Goal: Task Accomplishment & Management: Use online tool/utility

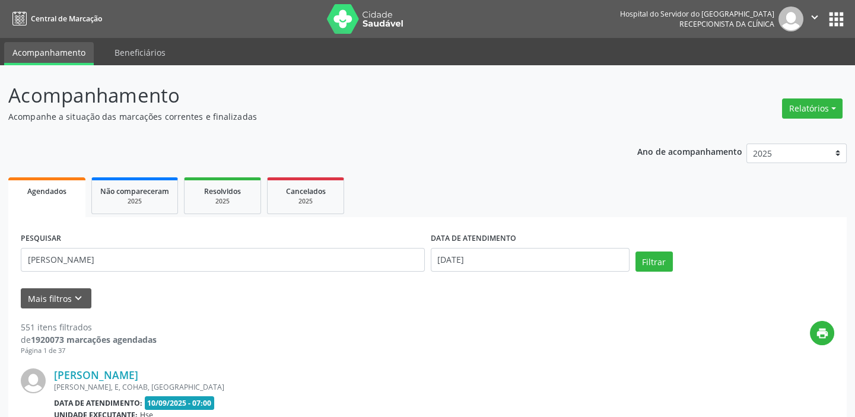
type input "[PERSON_NAME]"
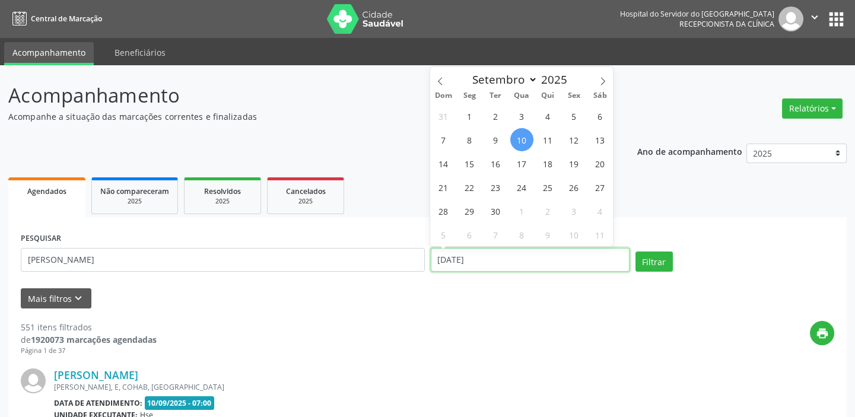
click at [472, 257] on input "[DATE]" at bounding box center [530, 260] width 199 height 24
click at [652, 262] on button "Filtrar" at bounding box center [653, 261] width 37 height 20
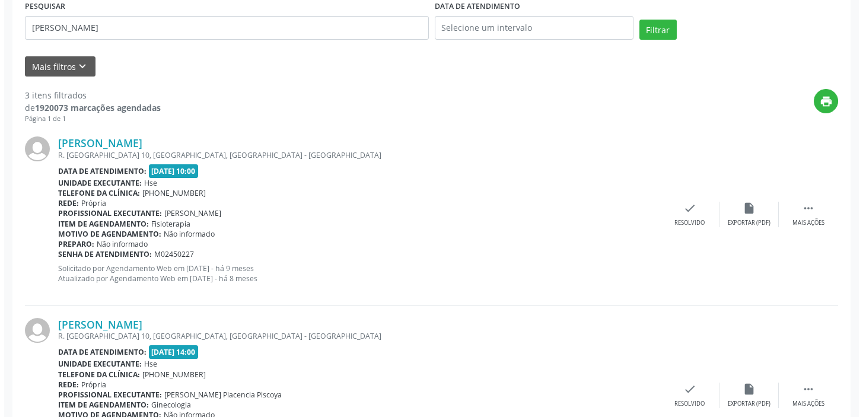
scroll to position [17, 0]
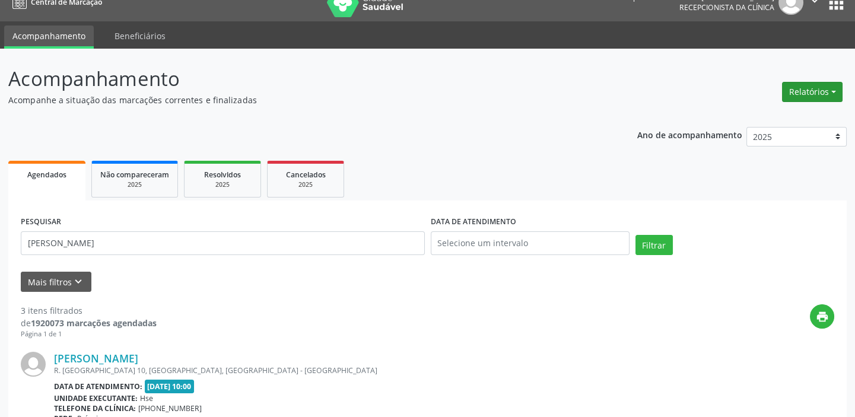
click at [836, 93] on button "Relatórios" at bounding box center [812, 92] width 60 height 20
click at [770, 116] on link "Agendamentos" at bounding box center [778, 117] width 127 height 17
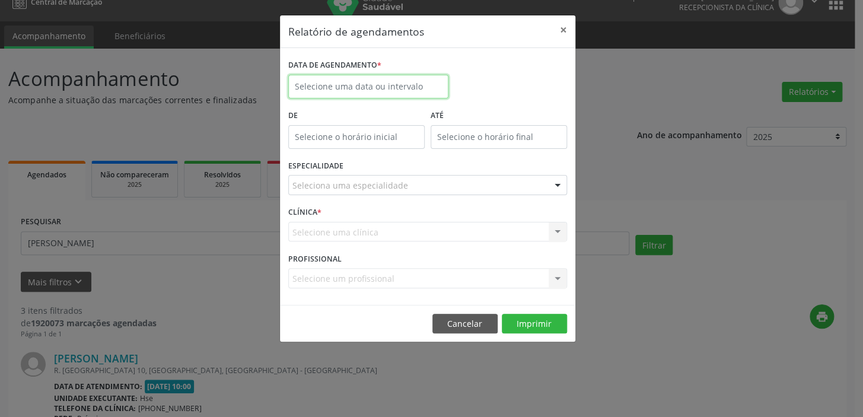
click at [336, 76] on input "text" at bounding box center [368, 87] width 160 height 24
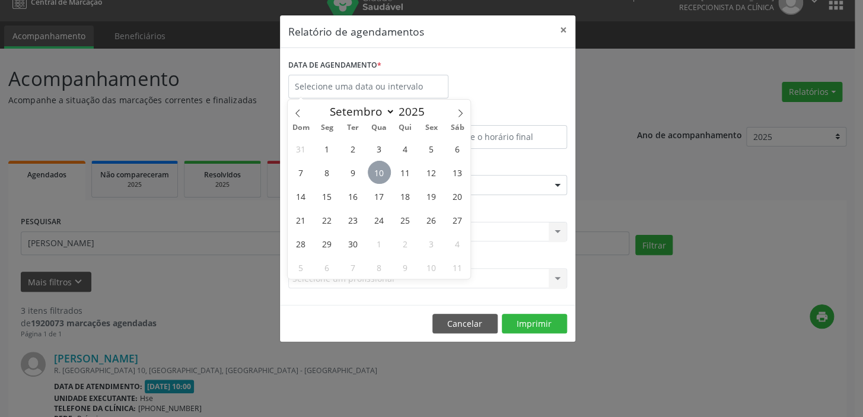
click at [375, 167] on span "10" at bounding box center [379, 172] width 23 height 23
type input "[DATE]"
click at [375, 167] on span "10" at bounding box center [379, 172] width 23 height 23
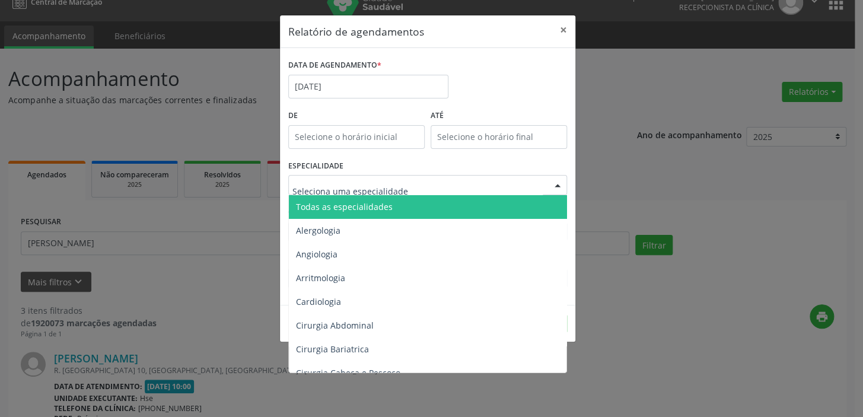
type input "12:00"
click at [345, 136] on input "12:00" at bounding box center [356, 137] width 136 height 24
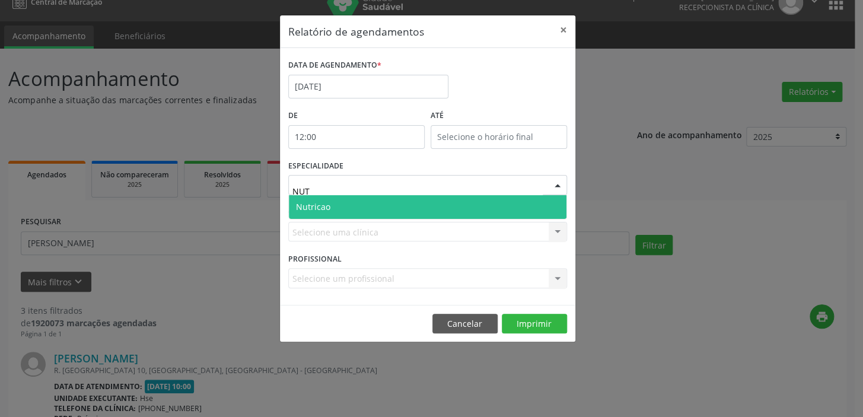
type input "NUTR"
click at [341, 206] on span "Nutricao" at bounding box center [428, 207] width 278 height 24
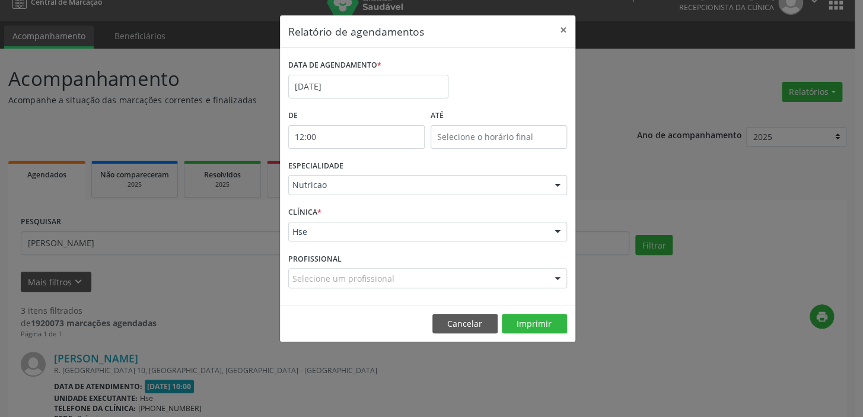
click at [369, 141] on input "12:00" at bounding box center [356, 137] width 136 height 24
click at [566, 28] on button "×" at bounding box center [564, 29] width 24 height 29
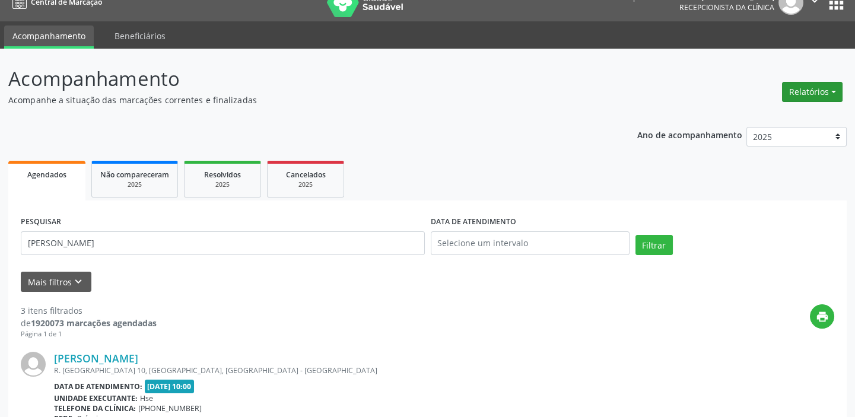
click at [830, 91] on button "Relatórios" at bounding box center [812, 92] width 60 height 20
click at [774, 117] on link "Agendamentos" at bounding box center [778, 117] width 127 height 17
select select "8"
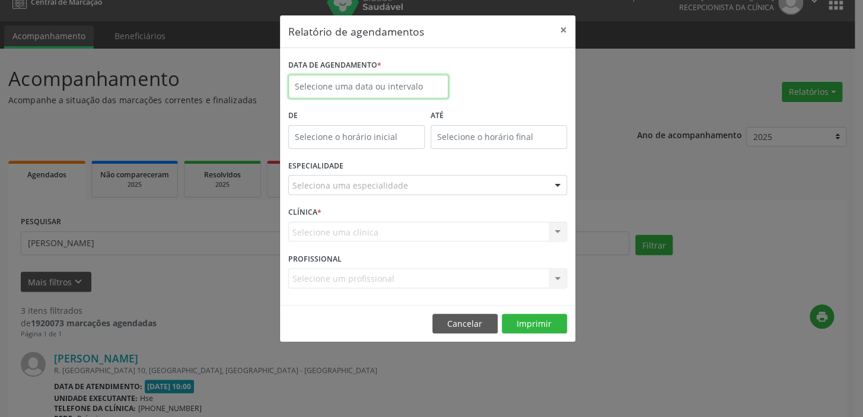
click at [365, 81] on input "text" at bounding box center [368, 87] width 160 height 24
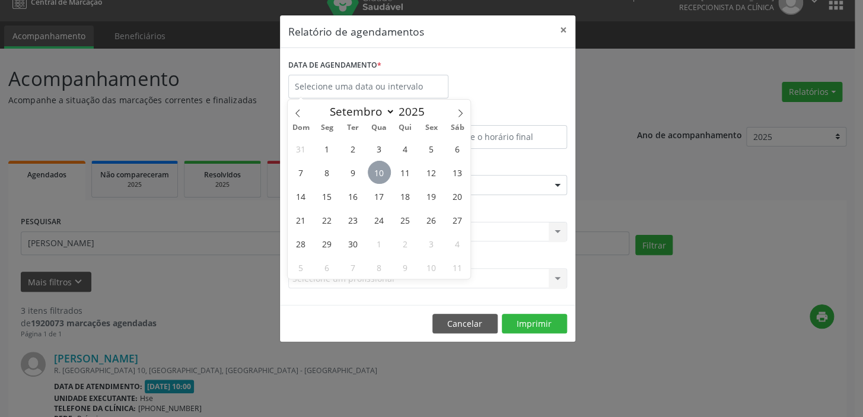
click at [378, 168] on span "10" at bounding box center [379, 172] width 23 height 23
type input "[DATE]"
click at [378, 168] on span "10" at bounding box center [379, 172] width 23 height 23
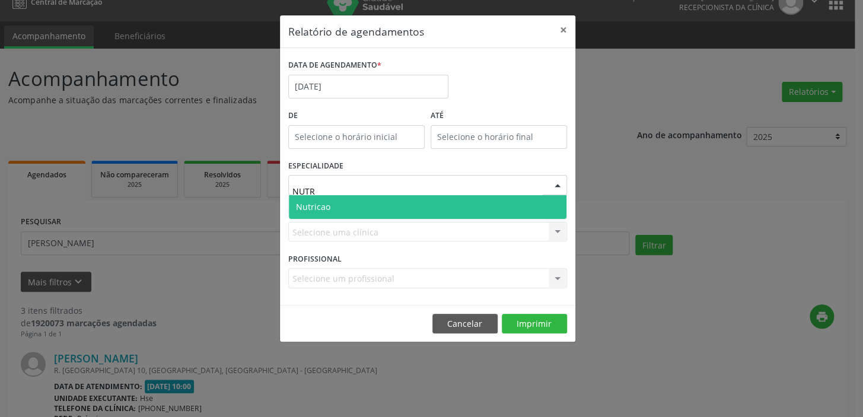
type input "NUTRI"
click at [350, 203] on span "Nutricao" at bounding box center [428, 207] width 278 height 24
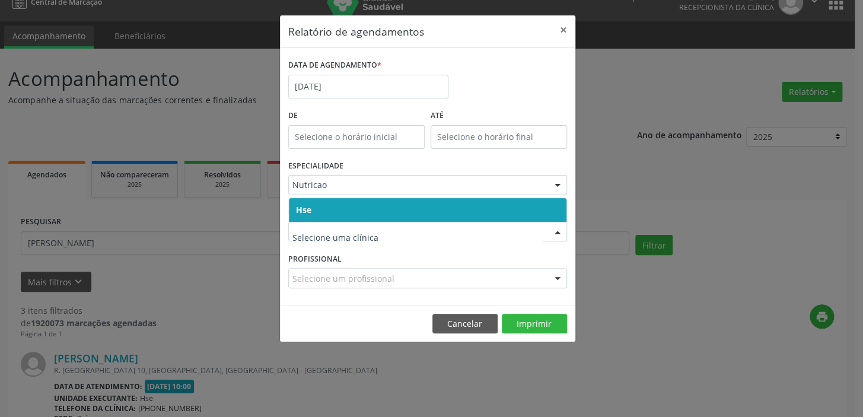
click at [315, 208] on span "Hse" at bounding box center [428, 210] width 278 height 24
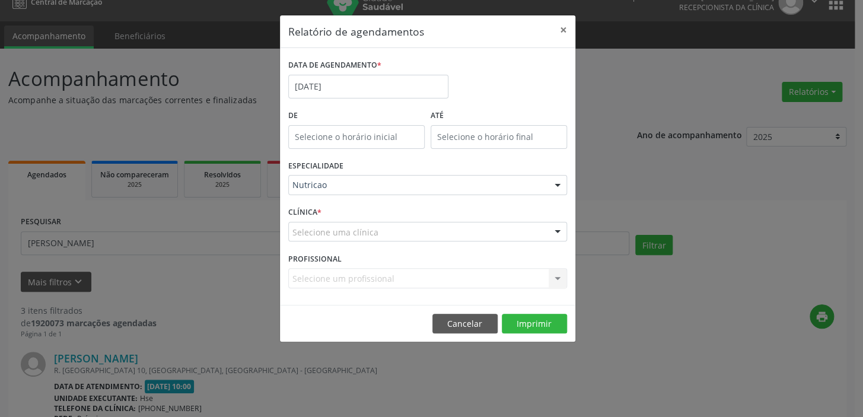
click at [315, 208] on div "CLÍNICA * Selecione uma clínica Hse Nenhum resultado encontrado para: " " Não h…" at bounding box center [427, 226] width 285 height 46
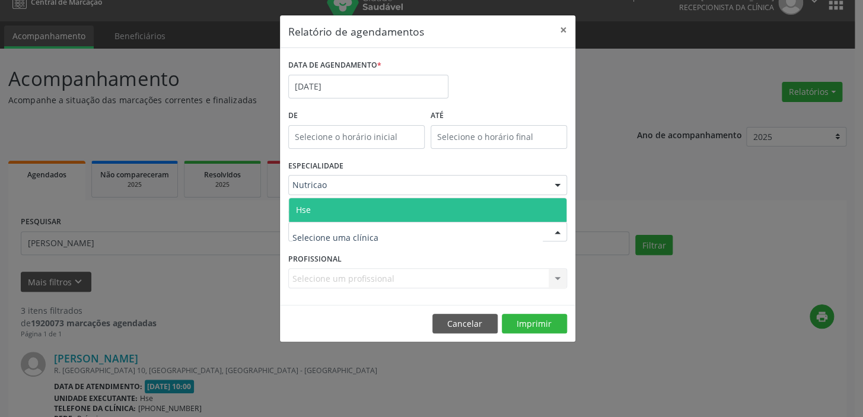
click at [307, 208] on span "Hse" at bounding box center [303, 209] width 15 height 11
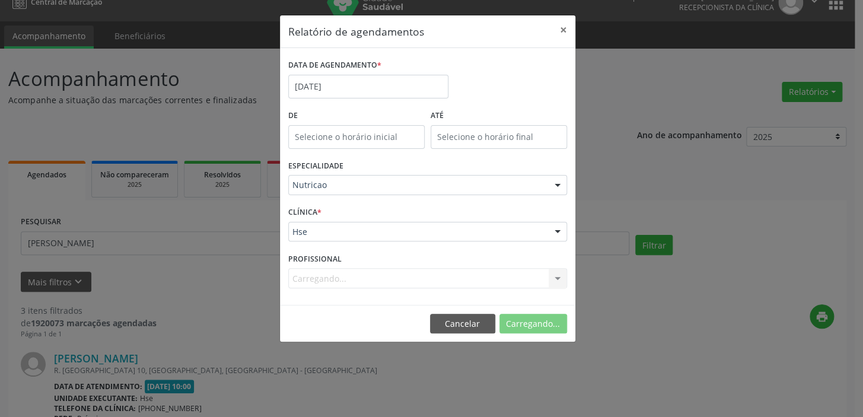
click at [307, 208] on div "CLÍNICA * Hse Hse Nenhum resultado encontrado para: " " Não há nenhuma opção pa…" at bounding box center [427, 226] width 285 height 46
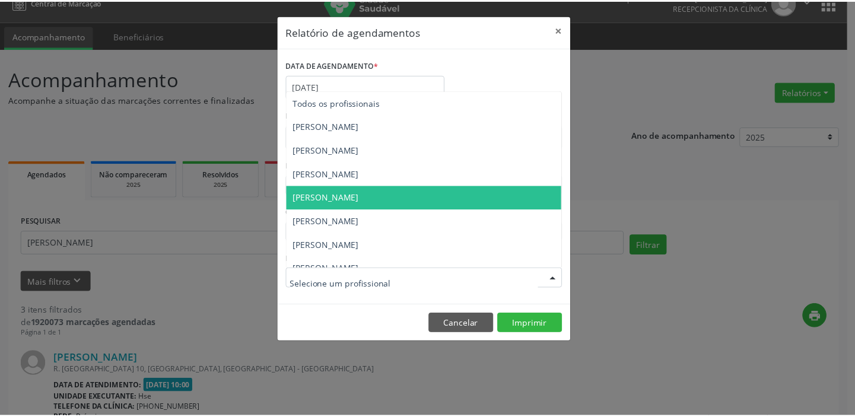
scroll to position [12, 0]
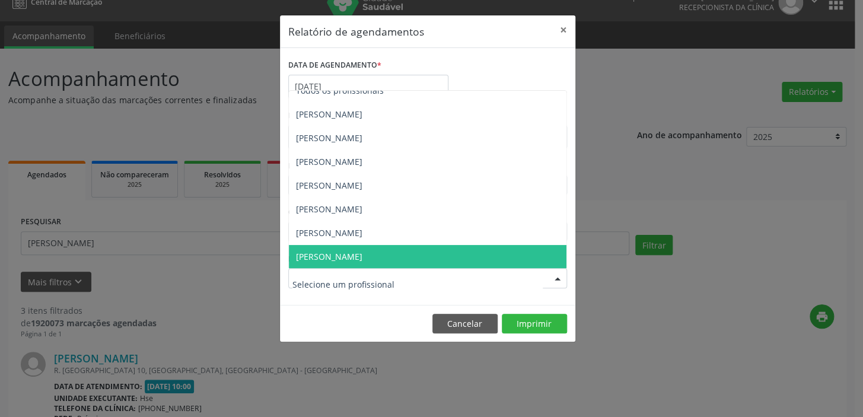
click at [372, 255] on span "[PERSON_NAME]" at bounding box center [428, 257] width 278 height 24
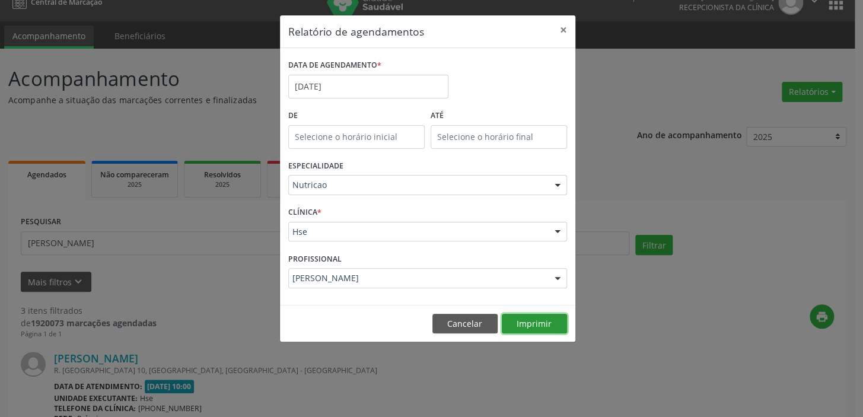
click at [531, 323] on button "Imprimir" at bounding box center [534, 324] width 65 height 20
click at [563, 35] on button "×" at bounding box center [564, 29] width 24 height 29
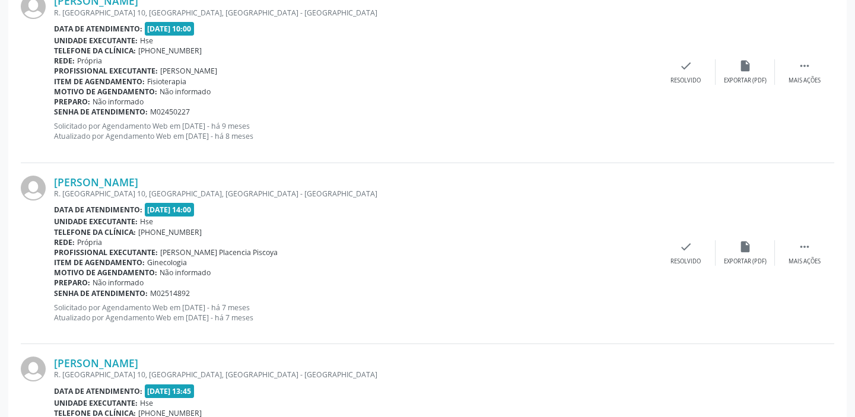
scroll to position [502, 0]
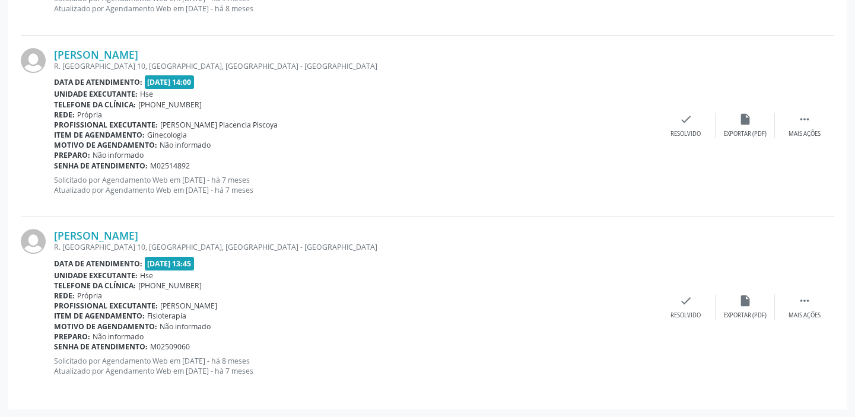
click at [115, 242] on div "R. [GEOGRAPHIC_DATA] 10, [GEOGRAPHIC_DATA], [GEOGRAPHIC_DATA] - [GEOGRAPHIC_DAT…" at bounding box center [355, 247] width 602 height 10
click at [115, 235] on link "[PERSON_NAME]" at bounding box center [96, 235] width 84 height 13
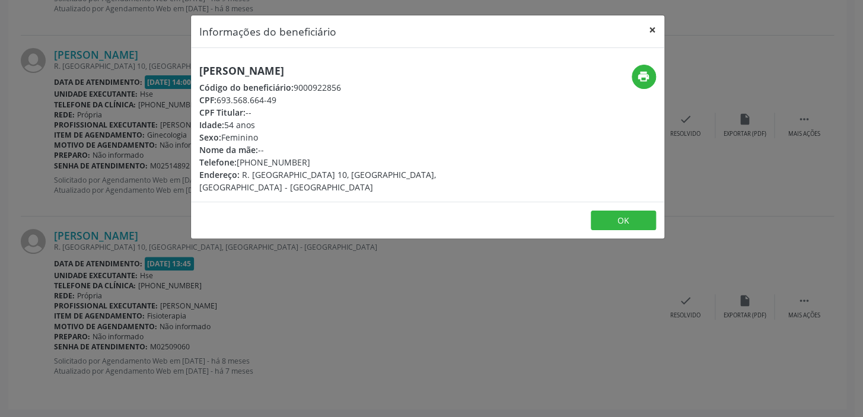
click at [653, 28] on button "×" at bounding box center [652, 29] width 24 height 29
